Goal: Information Seeking & Learning: Learn about a topic

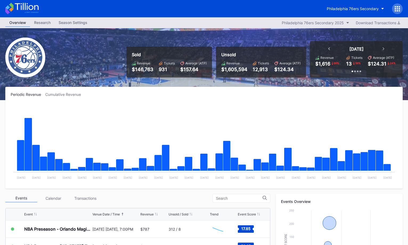
click at [30, 10] on icon at bounding box center [21, 9] width 33 height 12
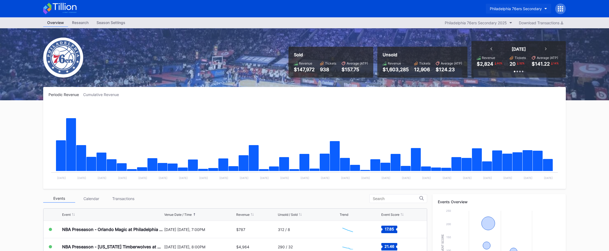
click at [503, 7] on div "Philadelphia 76ers Secondary" at bounding box center [516, 8] width 52 height 5
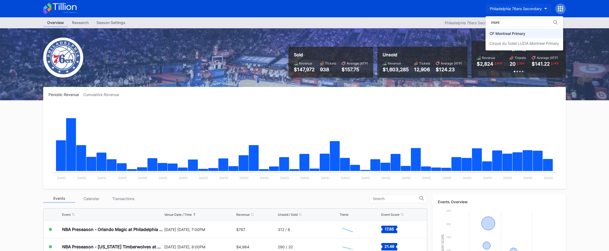
type input "mont"
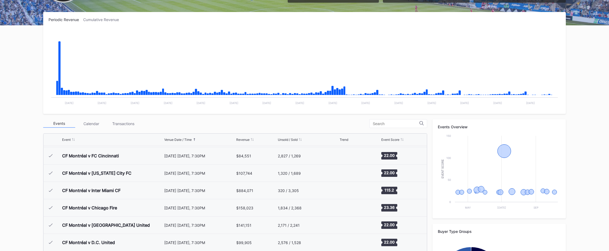
scroll to position [152, 0]
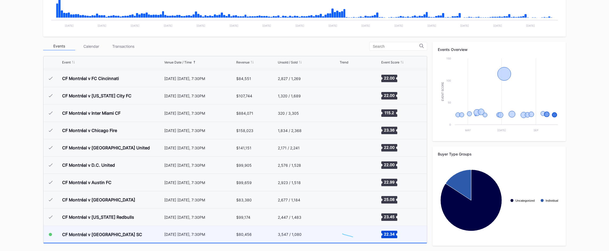
click at [196, 234] on div "October 4 Saturday, 7:30PM" at bounding box center [199, 234] width 71 height 5
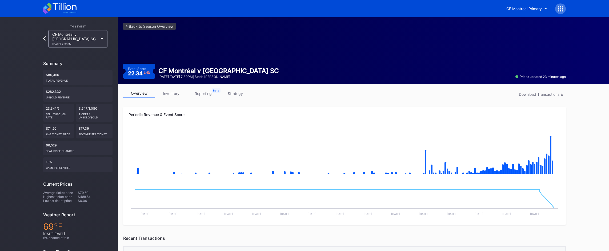
click at [273, 67] on div "Event Score 22.34 4 % CF Montréal v Nashville SC October 4 Saturday 7:30PM | St…" at bounding box center [344, 71] width 442 height 15
drag, startPoint x: 212, startPoint y: 75, endPoint x: 217, endPoint y: 75, distance: 5.4
click at [217, 75] on div "CF Montréal v Nashville SC October 4 Saturday 7:30PM | Stade Saputo" at bounding box center [218, 73] width 127 height 12
drag, startPoint x: 179, startPoint y: 43, endPoint x: 169, endPoint y: 33, distance: 14.1
click at [179, 43] on div "<- Back to Season Overview Event Score 22.34 4 % CF Montréal v Nashville SC Oct…" at bounding box center [344, 50] width 453 height 67
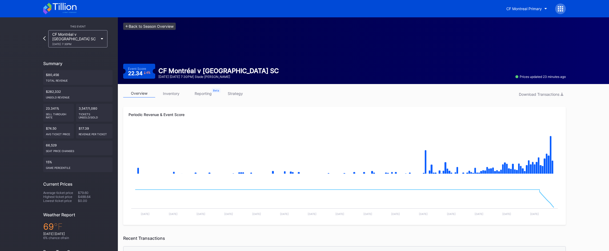
click at [168, 29] on link "<- Back to Season Overview" at bounding box center [149, 26] width 53 height 7
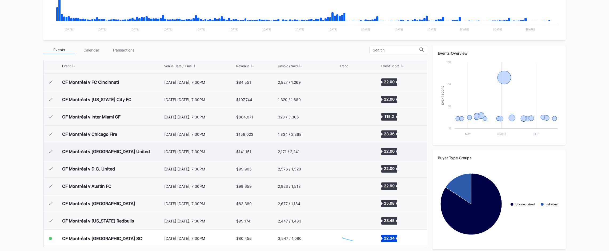
scroll to position [152, 0]
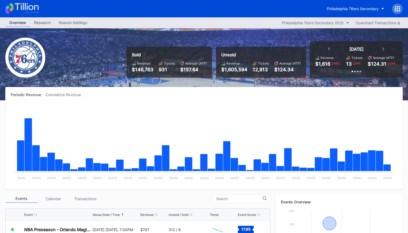
click at [30, 10] on icon at bounding box center [21, 9] width 33 height 12
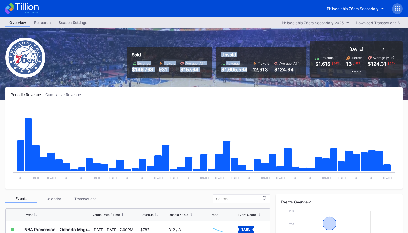
drag, startPoint x: 206, startPoint y: 73, endPoint x: 226, endPoint y: 75, distance: 20.1
click at [226, 75] on div "Sold Revenue $146,763 Tickets 931 Average (ATP) $157.64 Unsold Revenue $1,605,5…" at bounding box center [263, 59] width 280 height 37
click at [226, 75] on div "Unsold Revenue $1,605,594 Tickets 12,913 Average (ATP) $124.34" at bounding box center [261, 62] width 90 height 31
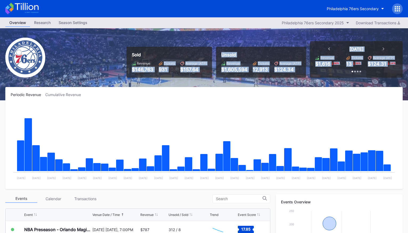
drag, startPoint x: 395, startPoint y: 67, endPoint x: 97, endPoint y: 66, distance: 297.7
click at [97, 66] on div "Sold Revenue $146,763 Tickets 931 Average (ATP) $157.64 Unsold Revenue $1,605,5…" at bounding box center [204, 64] width 408 height 72
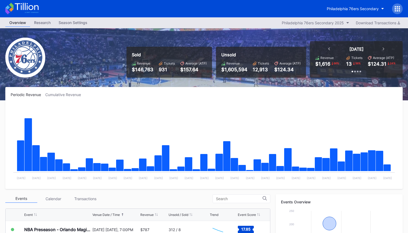
click at [119, 57] on div "Sold Revenue $146,763 Tickets 931 Average (ATP) $157.64 Unsold Revenue $1,605,5…" at bounding box center [204, 64] width 408 height 72
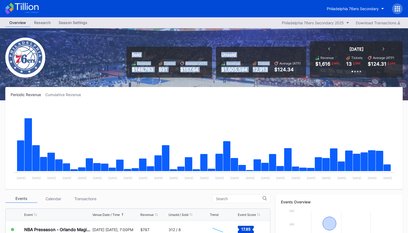
drag, startPoint x: 120, startPoint y: 52, endPoint x: 285, endPoint y: 68, distance: 165.5
click at [282, 68] on div "Sold Revenue $146,763 Tickets 931 Average (ATP) $157.64 Unsold Revenue $1,605,5…" at bounding box center [204, 64] width 408 height 72
click at [285, 68] on div "$124.34" at bounding box center [288, 70] width 26 height 6
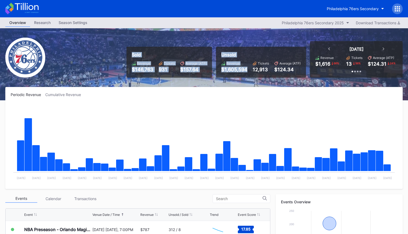
drag, startPoint x: 210, startPoint y: 72, endPoint x: 299, endPoint y: 76, distance: 89.4
click at [293, 76] on div "Sold Revenue $146,763 Tickets 931 Average (ATP) $157.64 Unsold Revenue $1,605,5…" at bounding box center [263, 59] width 280 height 37
click at [299, 76] on div "Unsold Revenue $1,605,594 Tickets 12,913 Average (ATP) $124.34" at bounding box center [261, 62] width 90 height 31
drag, startPoint x: 130, startPoint y: 65, endPoint x: 256, endPoint y: 77, distance: 126.4
click at [254, 77] on div "Sold Revenue $146,763 Tickets 931 Average (ATP) $157.64 Unsold Revenue $1,605,5…" at bounding box center [263, 59] width 280 height 37
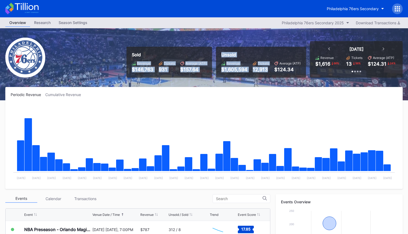
click at [256, 77] on div "Unsold Revenue $1,605,594 Tickets 12,913 Average (ATP) $124.34" at bounding box center [261, 62] width 90 height 31
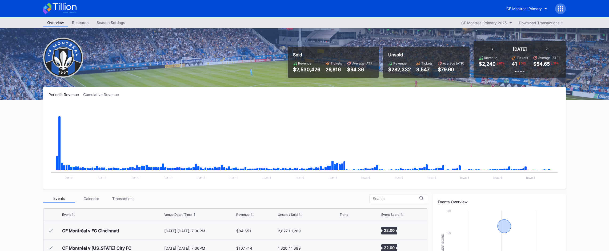
click at [173, 109] on rect "Chart title" at bounding box center [305, 143] width 512 height 80
drag, startPoint x: 315, startPoint y: 69, endPoint x: 355, endPoint y: 84, distance: 42.5
click at [355, 84] on div "Sold Revenue $2,530,426 Tickets 26,816 Average (ATP) $94.36 Unsold Revenue $282…" at bounding box center [304, 64] width 533 height 72
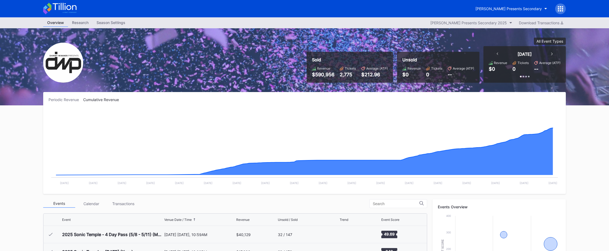
scroll to position [172, 0]
click at [70, 10] on icon at bounding box center [59, 9] width 33 height 12
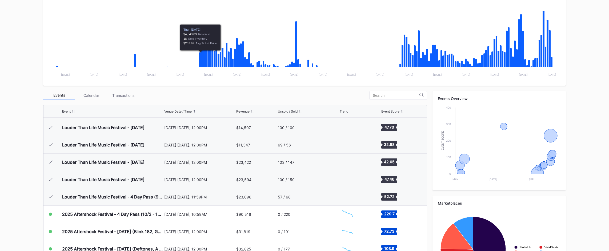
scroll to position [157, 0]
